Goal: Transaction & Acquisition: Purchase product/service

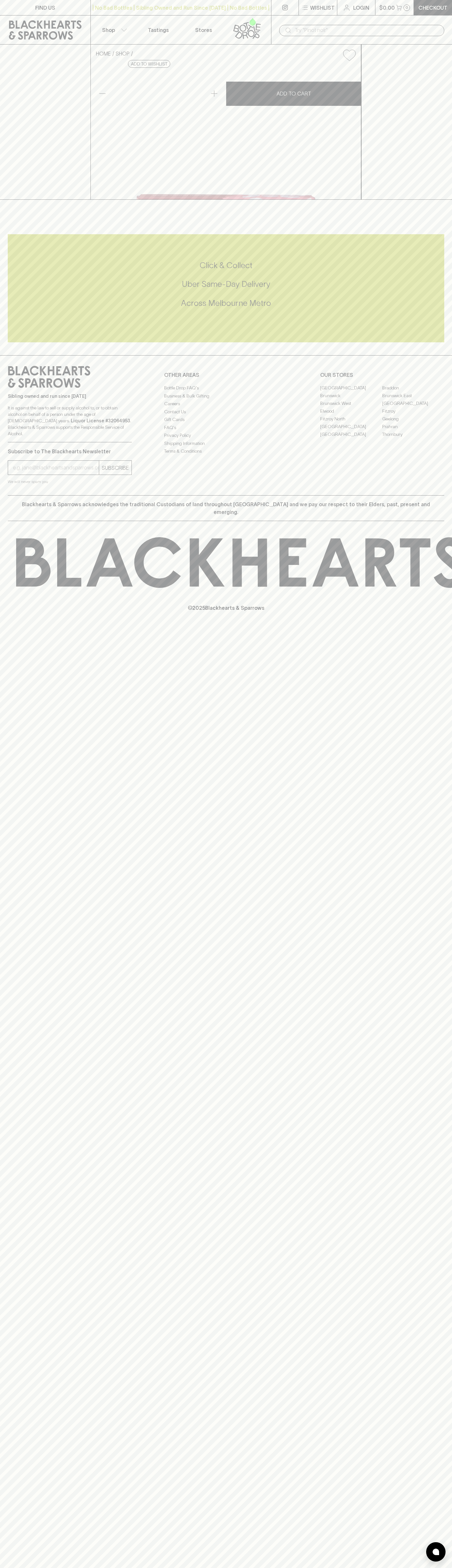
click at [389, 23] on div "​" at bounding box center [361, 30] width 181 height 29
click at [442, 1317] on div "FIND US | No Bad Bottles | Sibling Owned and Run Since [DATE] | No Bad Bottles …" at bounding box center [226, 784] width 452 height 1568
click at [369, 1567] on html "FIND US | No Bad Bottles | Sibling Owned and Run Since [DATE] | No Bad Bottles …" at bounding box center [226, 784] width 452 height 1568
click at [30, 867] on div "FIND US | No Bad Bottles | Sibling Owned and Run Since [DATE] | No Bad Bottles …" at bounding box center [226, 784] width 452 height 1568
